Goal: Register for event/course

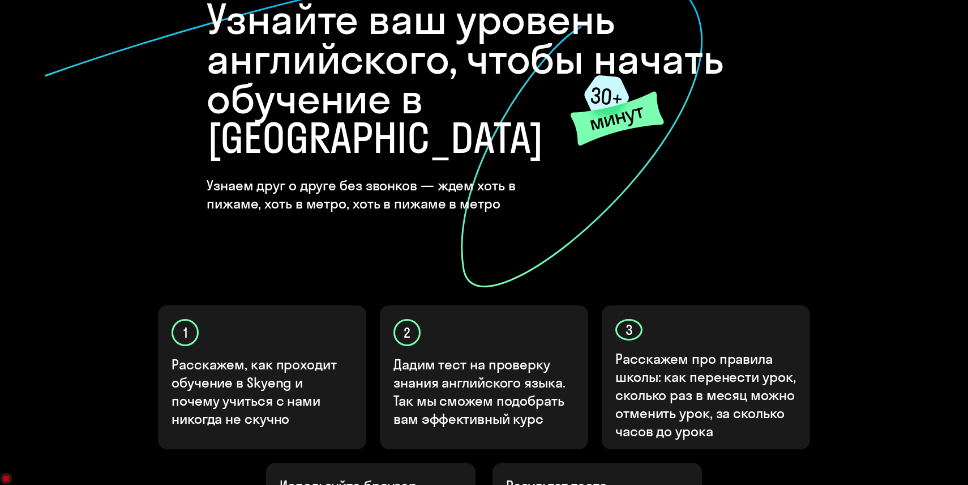
scroll to position [333, 0]
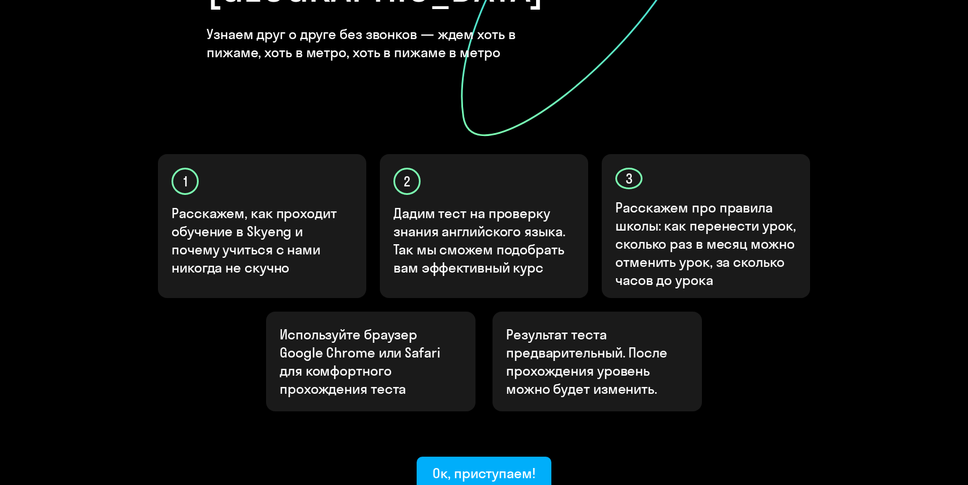
scroll to position [333, 0]
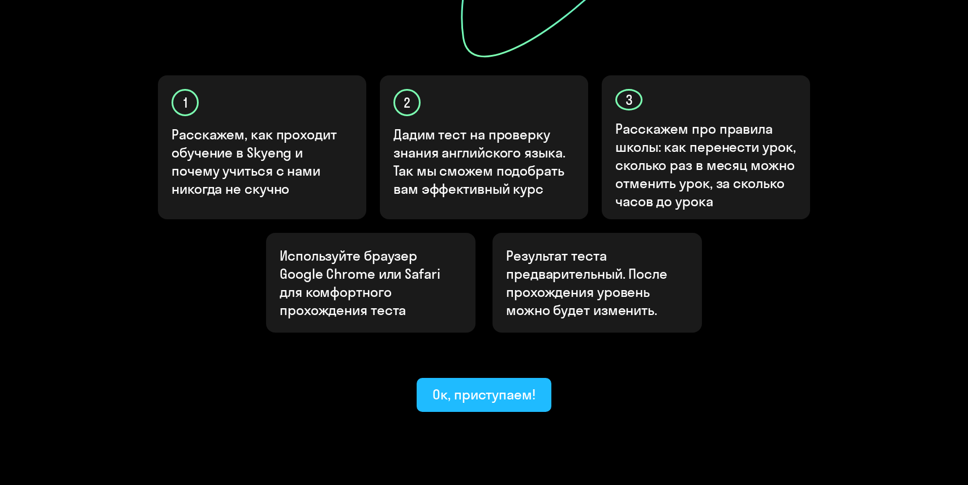
click at [451, 378] on button "Ок, приступаем!" at bounding box center [484, 395] width 135 height 34
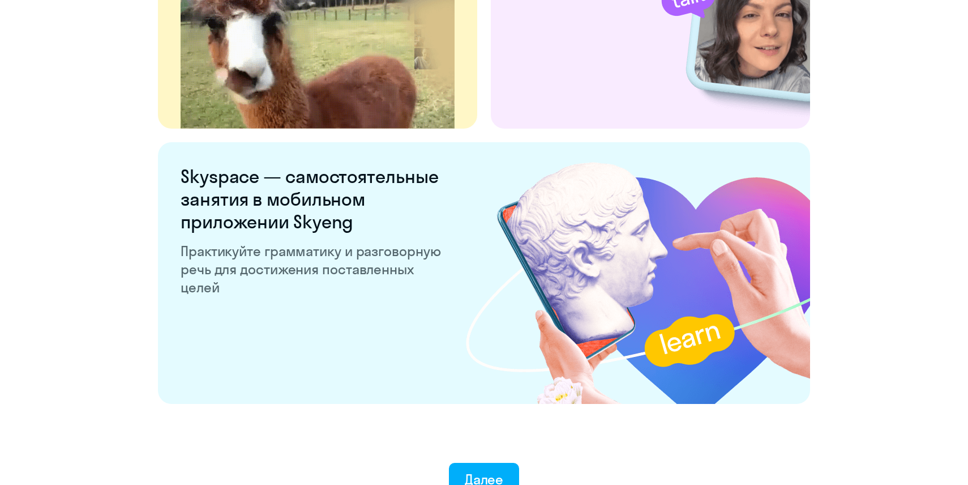
scroll to position [2140, 0]
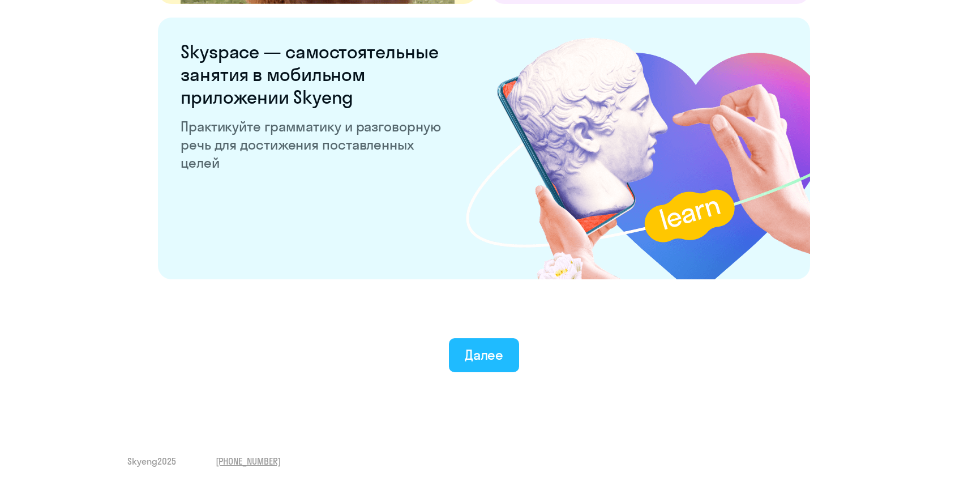
click at [475, 369] on button "Далее" at bounding box center [484, 355] width 71 height 34
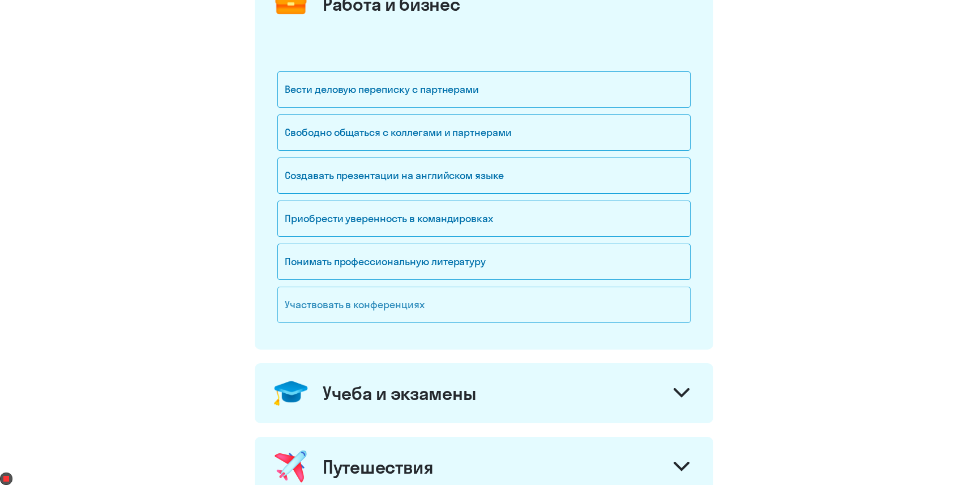
scroll to position [176, 0]
click at [397, 385] on div "Учеба и экзамены" at bounding box center [399, 392] width 153 height 23
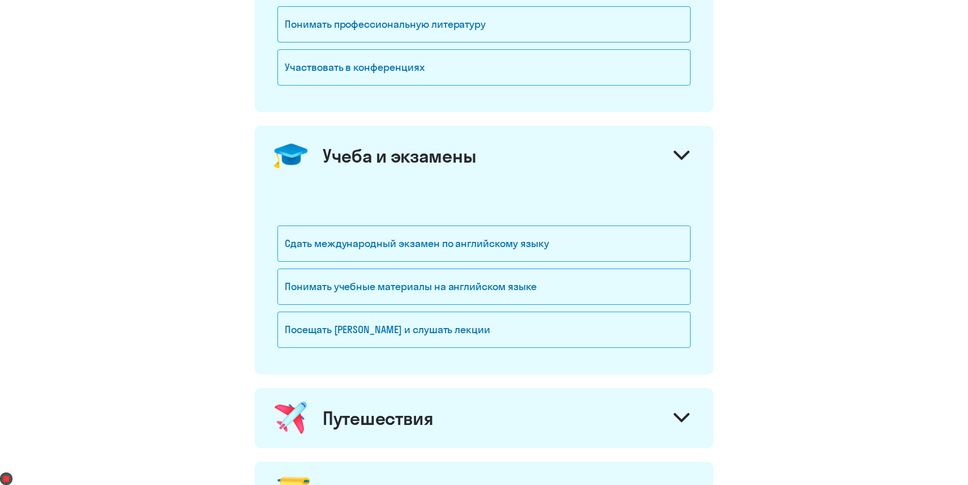
scroll to position [442, 0]
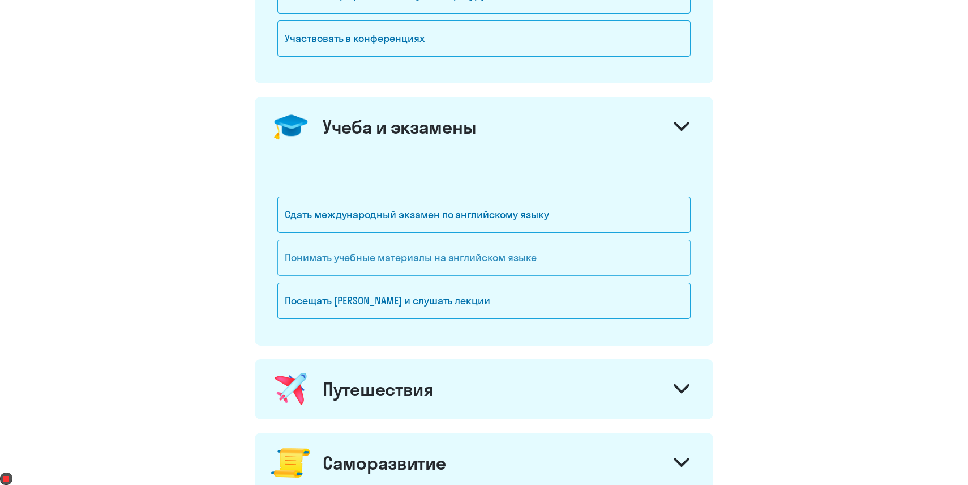
click at [395, 265] on div "Понимать учебные материалы на английском языке" at bounding box center [483, 258] width 413 height 36
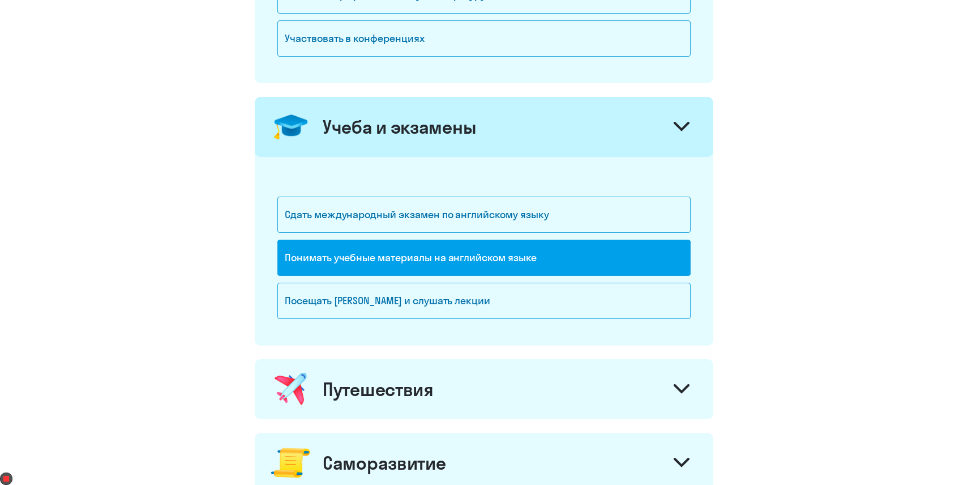
scroll to position [489, 0]
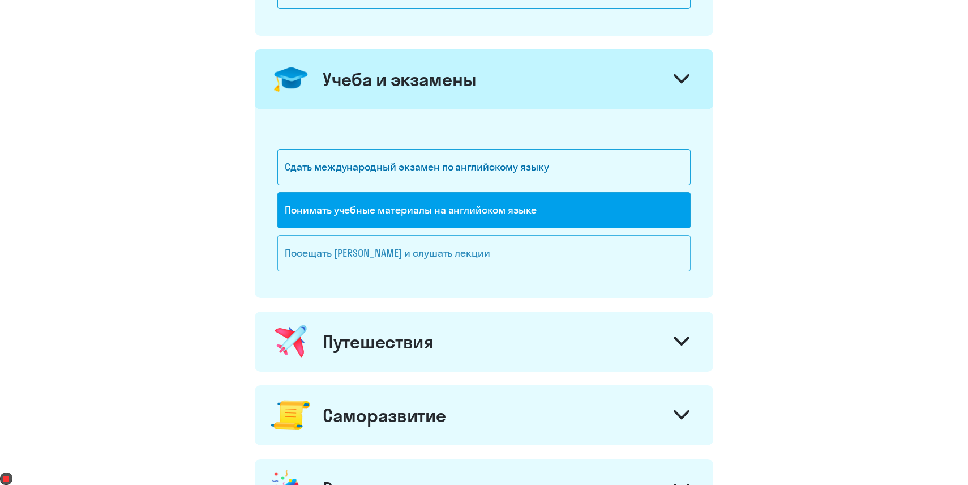
click at [394, 261] on div "Посещать вебинары и слушать лекции" at bounding box center [483, 253] width 413 height 36
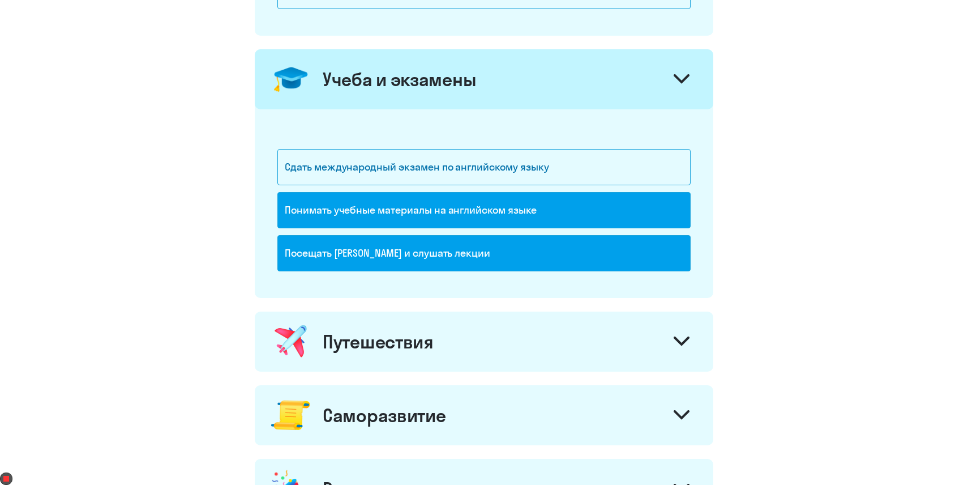
click at [395, 212] on div "Понимать учебные материалы на английском языке" at bounding box center [483, 210] width 413 height 36
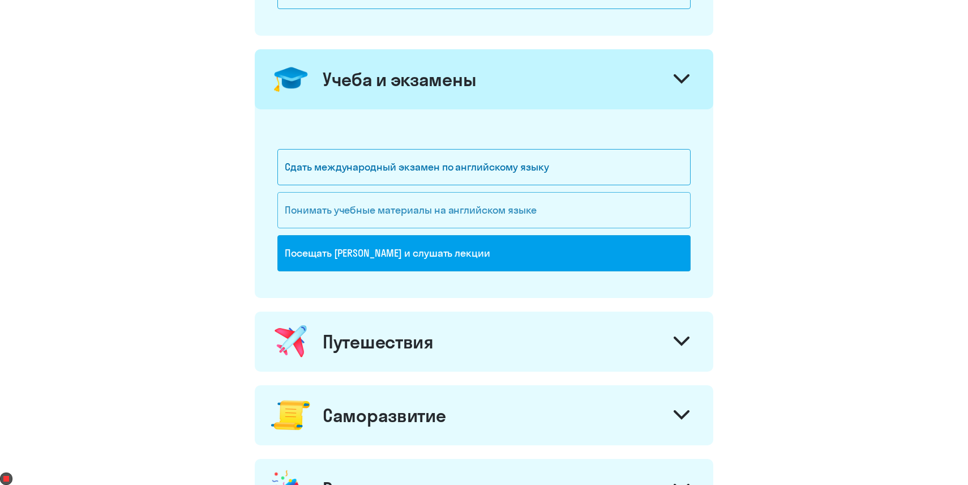
click at [395, 212] on div "Понимать учебные материалы на английском языке" at bounding box center [483, 210] width 413 height 36
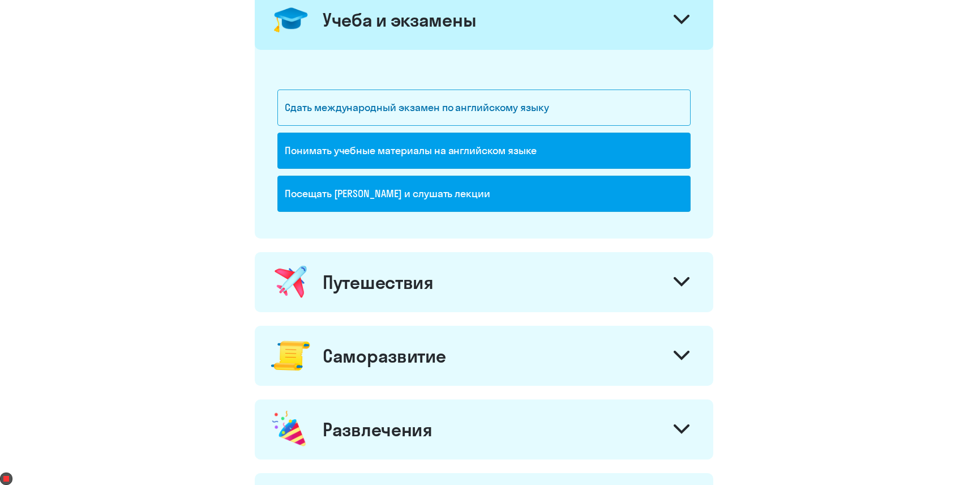
scroll to position [595, 0]
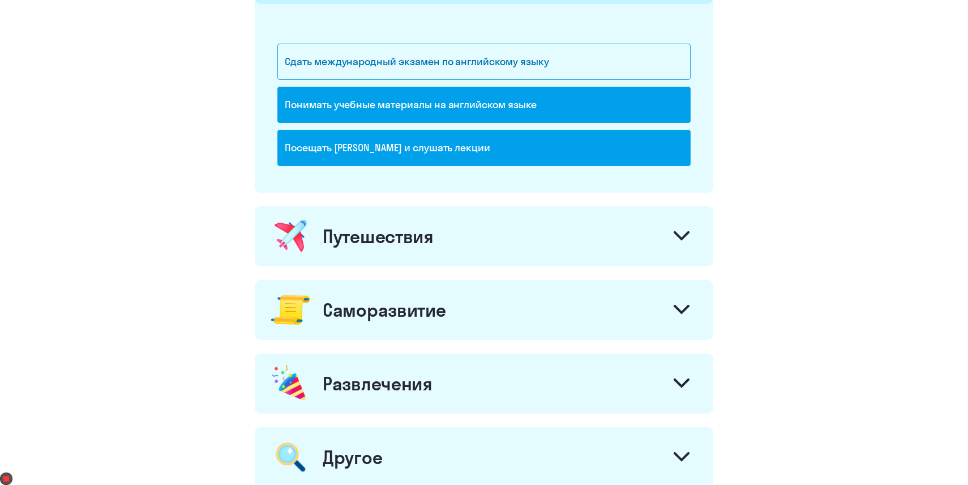
click at [392, 228] on div "Путешествия" at bounding box center [378, 236] width 111 height 23
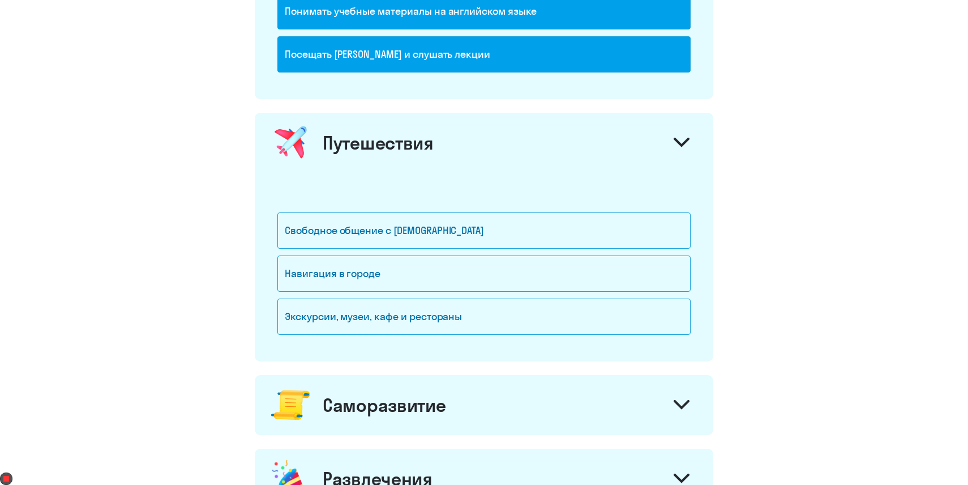
scroll to position [689, 0]
click at [392, 228] on div "Свободное общение с иностранцами" at bounding box center [483, 230] width 413 height 36
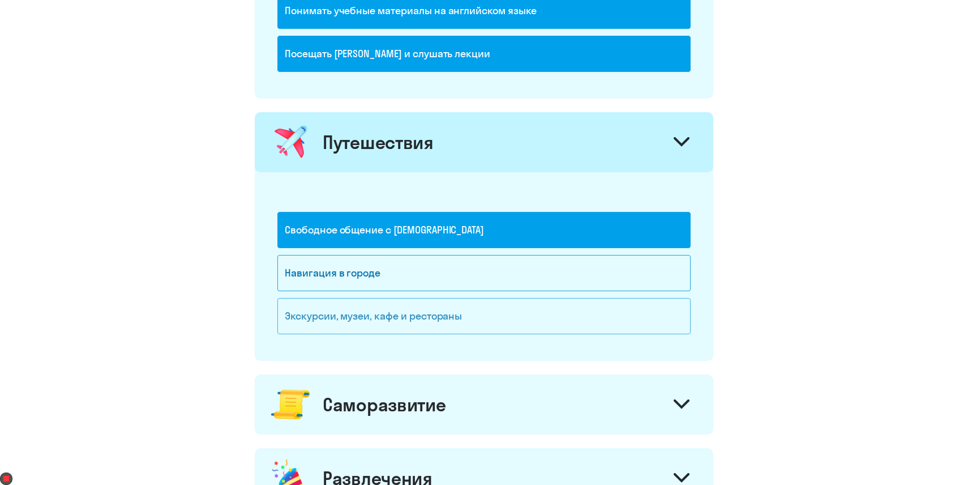
click at [383, 317] on div "Экскурсии, музеи, кафе и рестораны" at bounding box center [483, 316] width 413 height 36
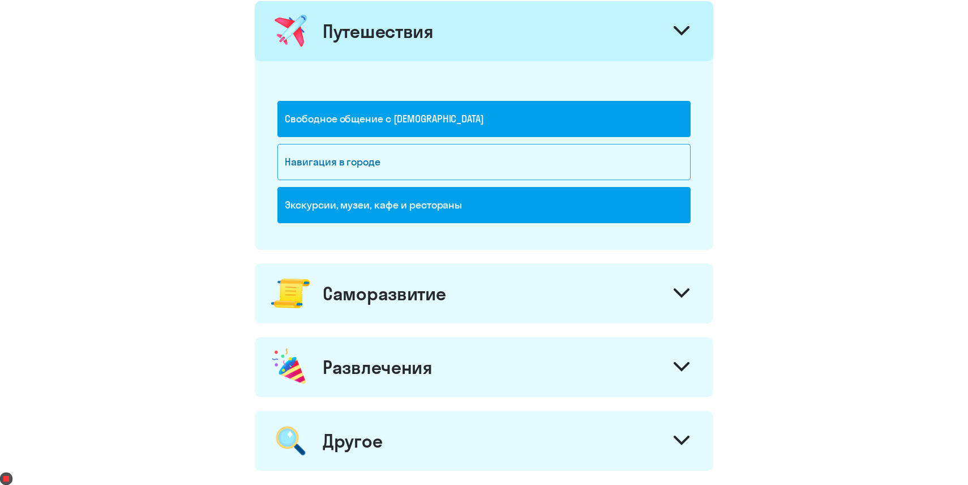
click at [384, 298] on div "Саморазвитие" at bounding box center [384, 293] width 123 height 23
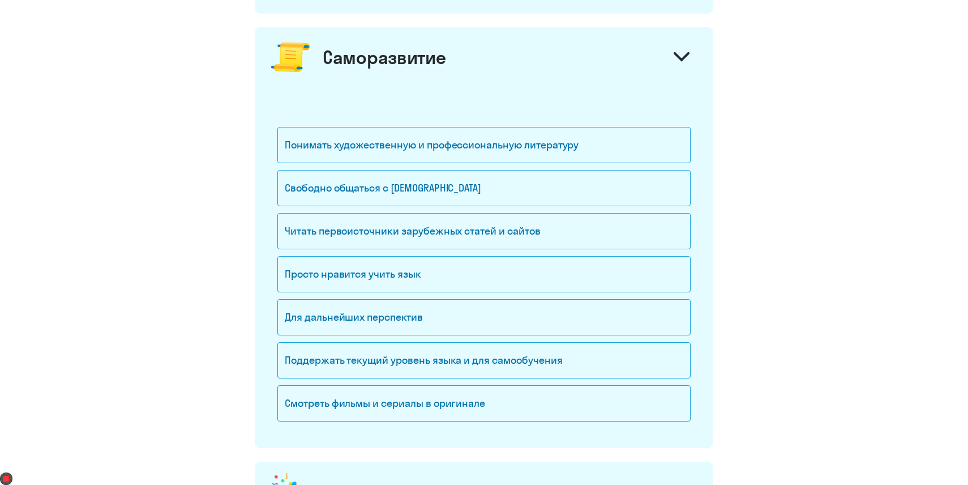
scroll to position [1076, 0]
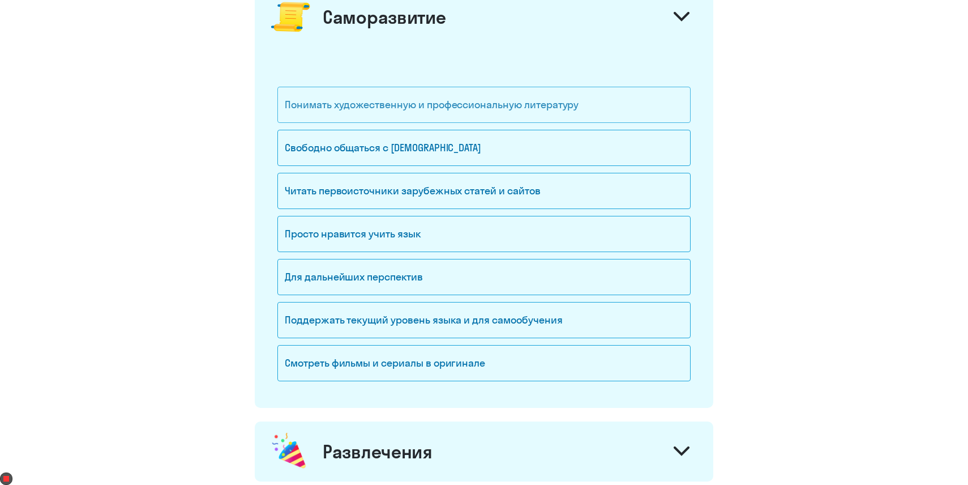
click at [357, 113] on div "Понимать художественную и профессиональную литературу" at bounding box center [483, 105] width 413 height 36
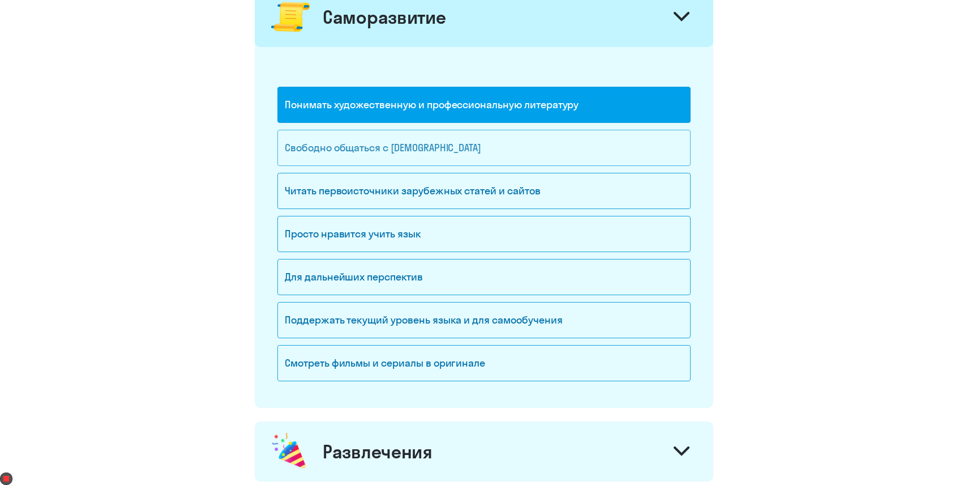
click at [357, 149] on div "Свободно общаться с иностранцами" at bounding box center [483, 148] width 413 height 36
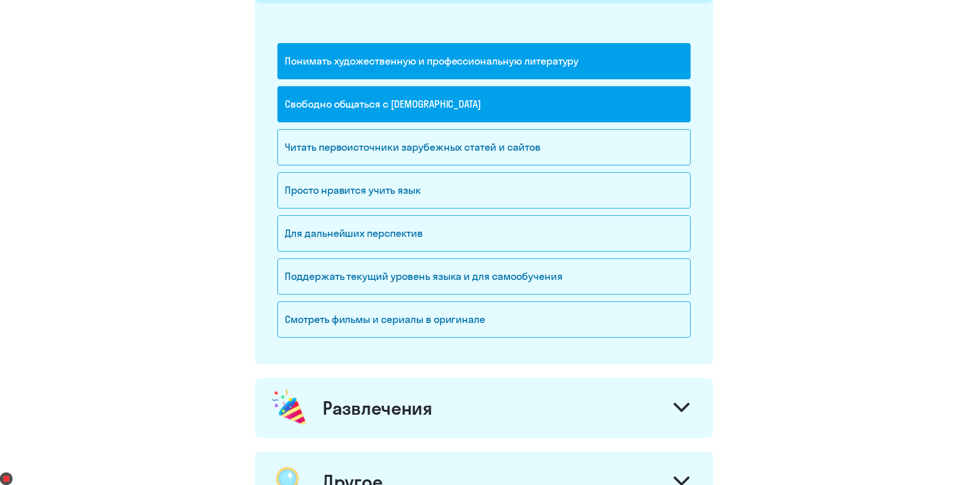
scroll to position [1129, 0]
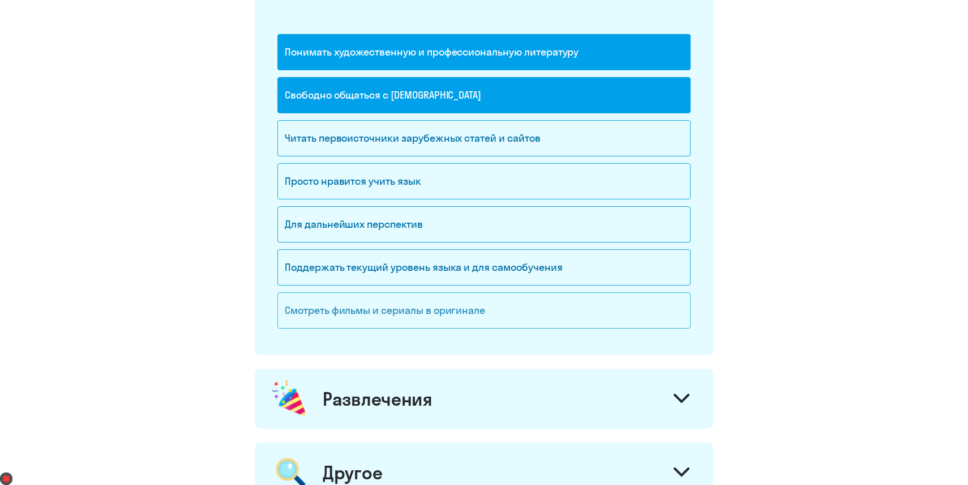
click at [357, 319] on div "Смотреть фильмы и сериалы в оригинале" at bounding box center [483, 310] width 413 height 36
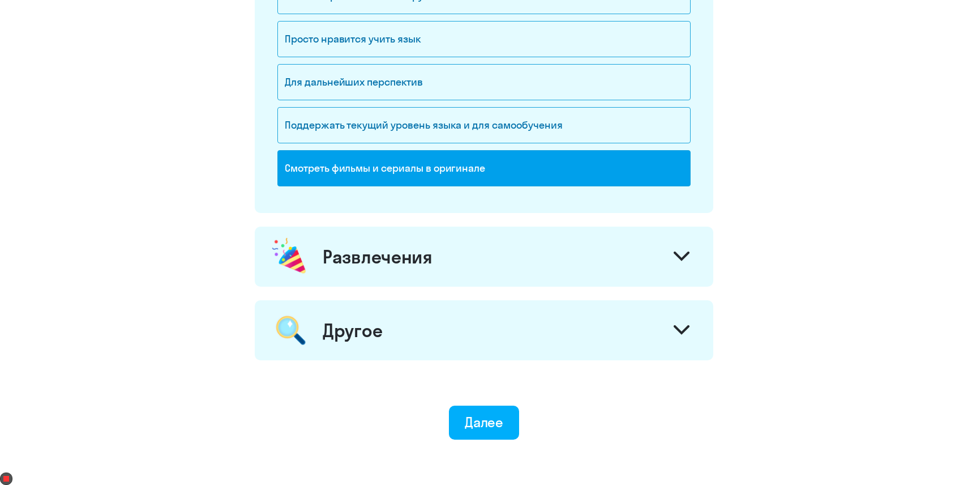
click at [370, 274] on div "Развлечения" at bounding box center [484, 257] width 459 height 60
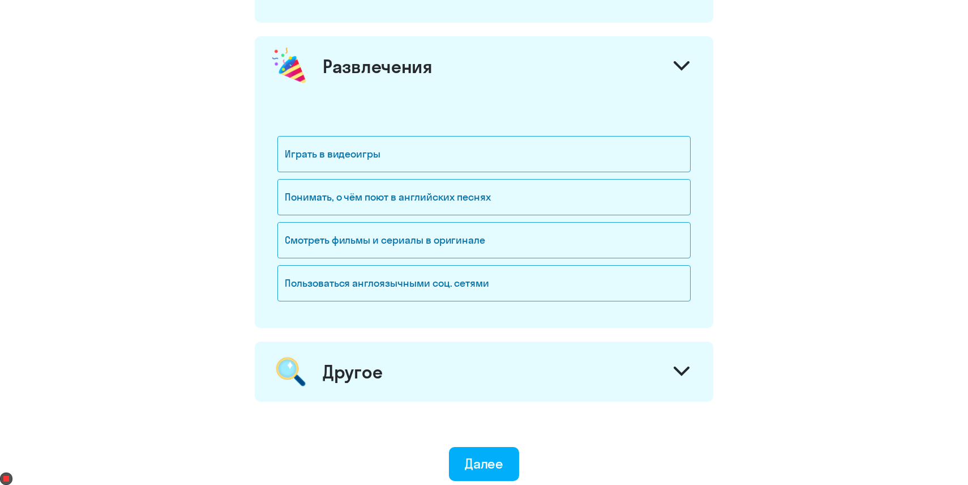
scroll to position [1492, 0]
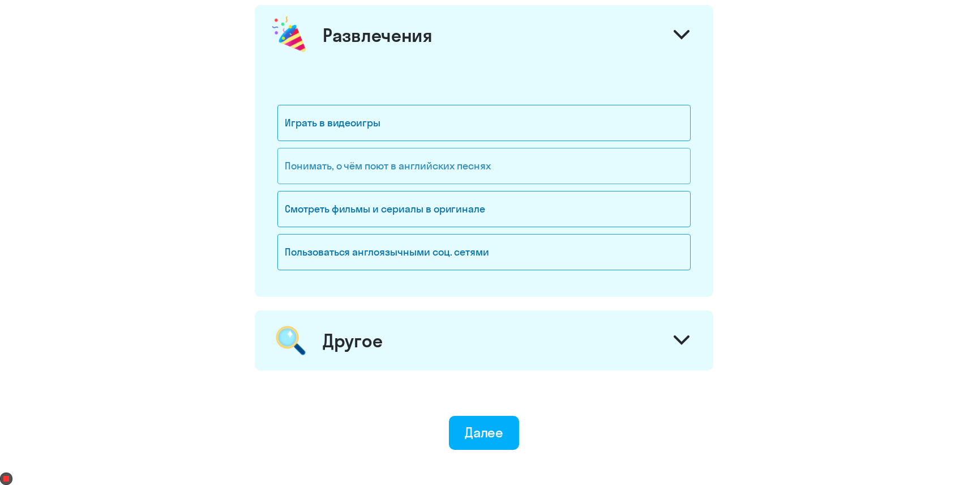
click at [345, 173] on div "Понимать, о чём поют в английских песнях" at bounding box center [483, 166] width 413 height 36
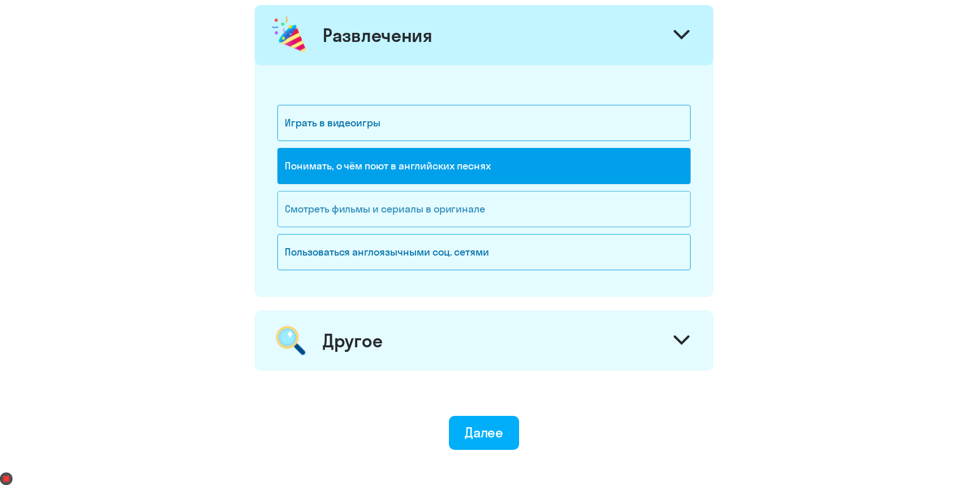
click at [345, 199] on div "Смотреть фильмы и сериалы в оригинале" at bounding box center [483, 209] width 413 height 36
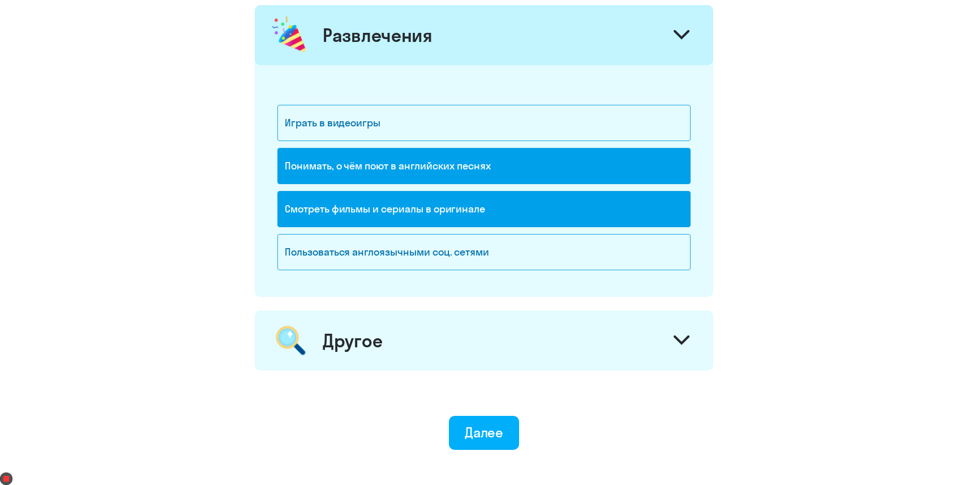
click at [360, 353] on div "Другое" at bounding box center [484, 340] width 459 height 60
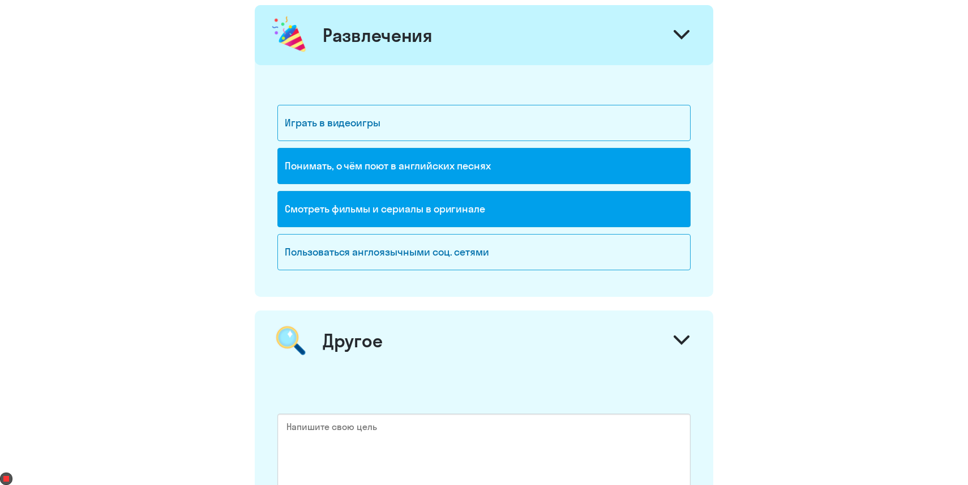
click at [360, 353] on div "Другое" at bounding box center [484, 340] width 459 height 60
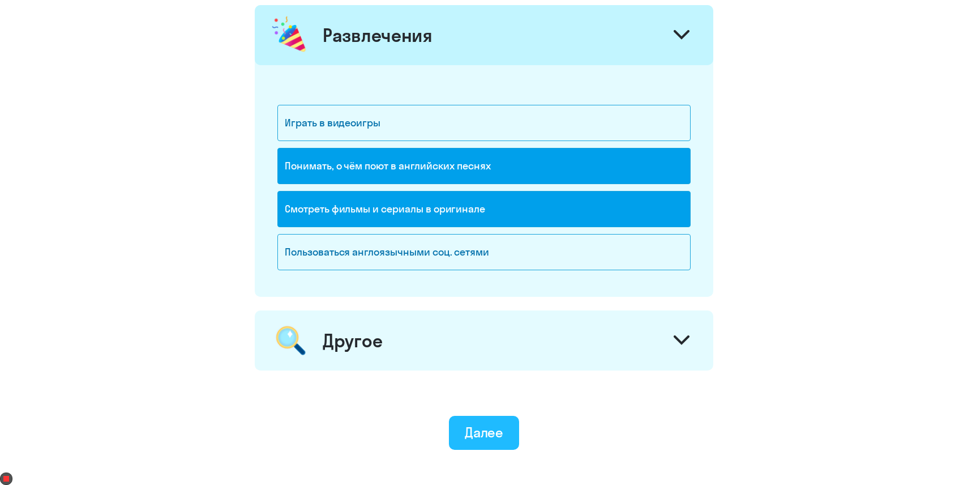
click at [469, 438] on div "Далее" at bounding box center [484, 432] width 39 height 18
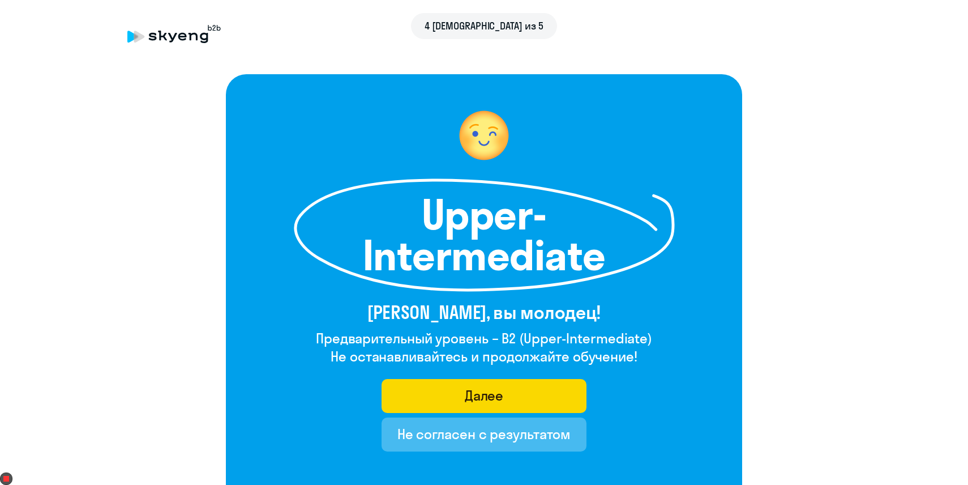
scroll to position [135, 0]
